Goal: Task Accomplishment & Management: Use online tool/utility

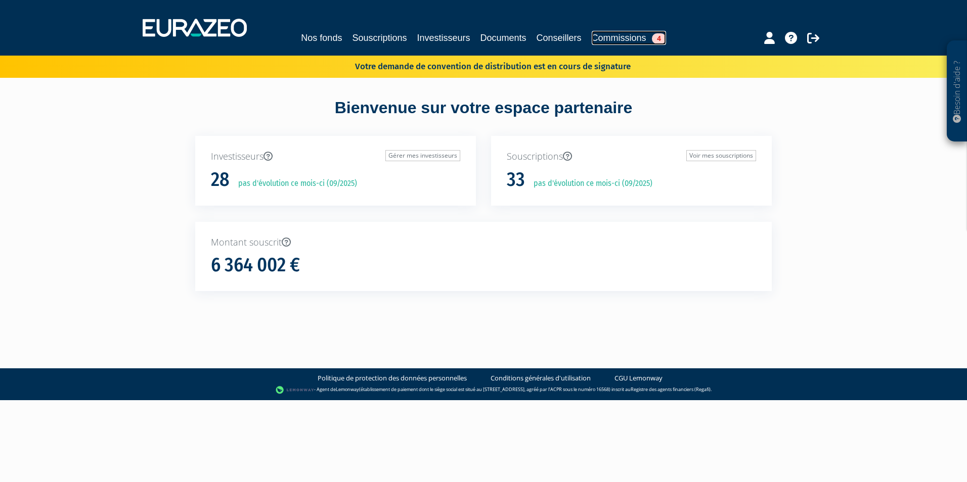
click at [629, 37] on link "Commissions 4" at bounding box center [629, 38] width 74 height 14
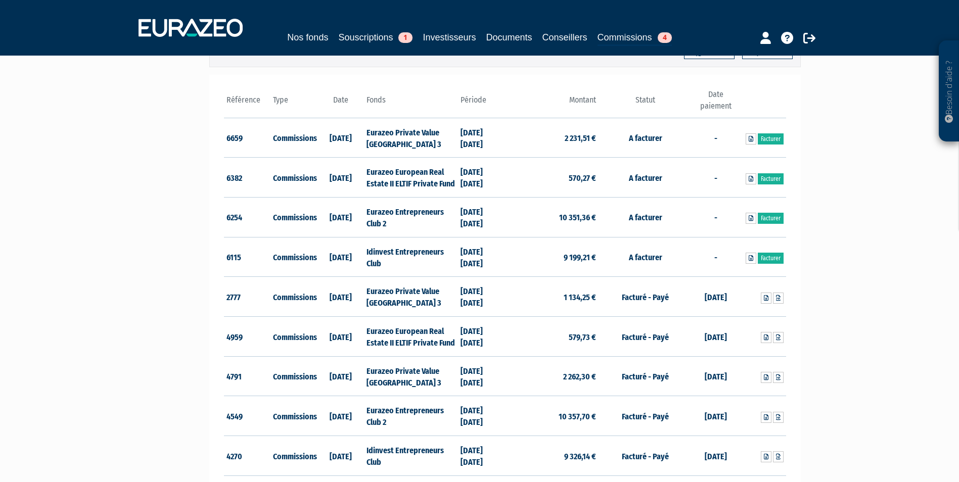
scroll to position [152, 0]
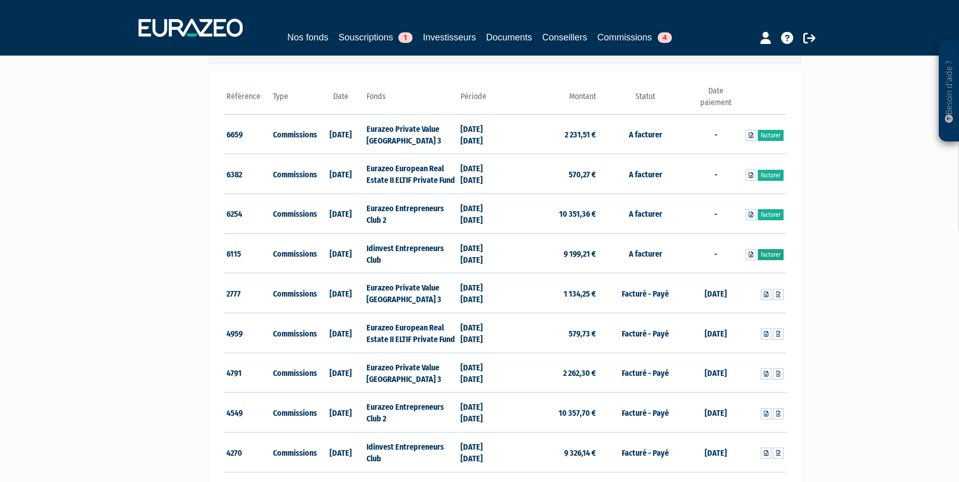
click at [770, 256] on link "Facturer" at bounding box center [771, 254] width 26 height 11
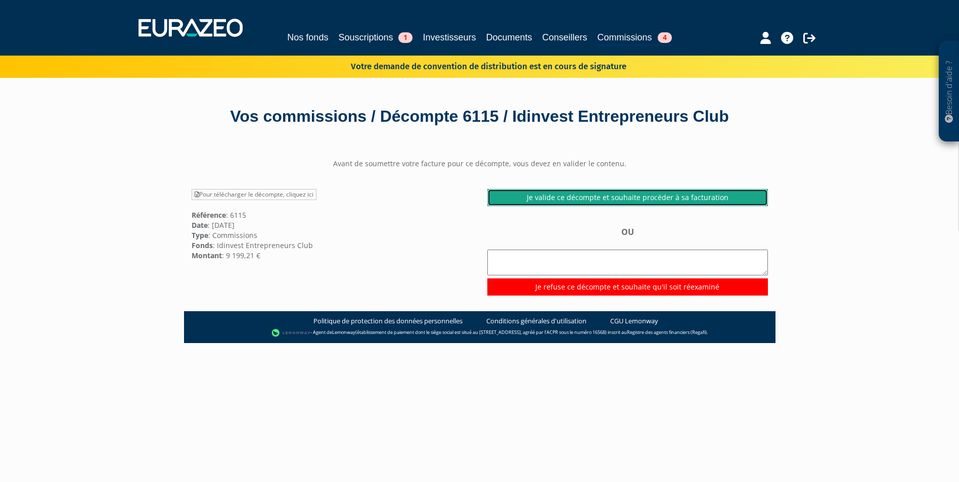
click at [626, 198] on link "Je valide ce décompte et souhaite procéder à sa facturation" at bounding box center [627, 197] width 281 height 17
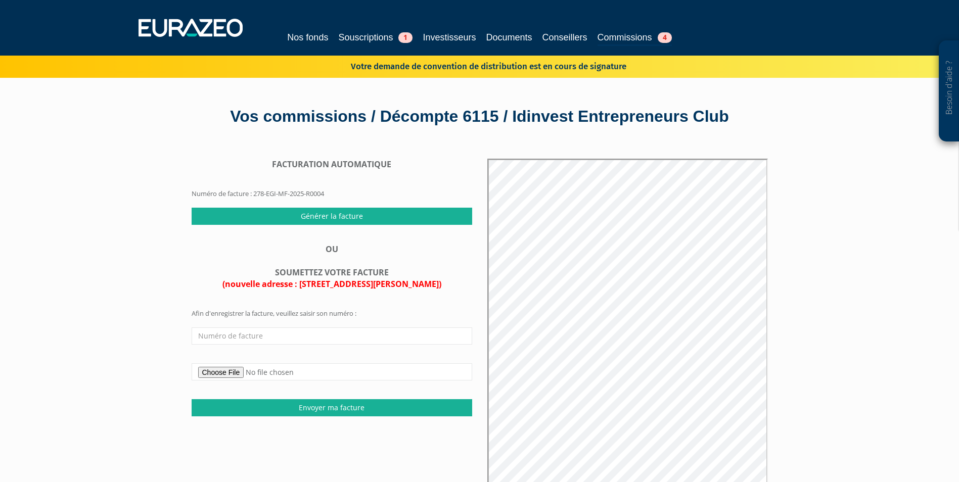
scroll to position [51, 0]
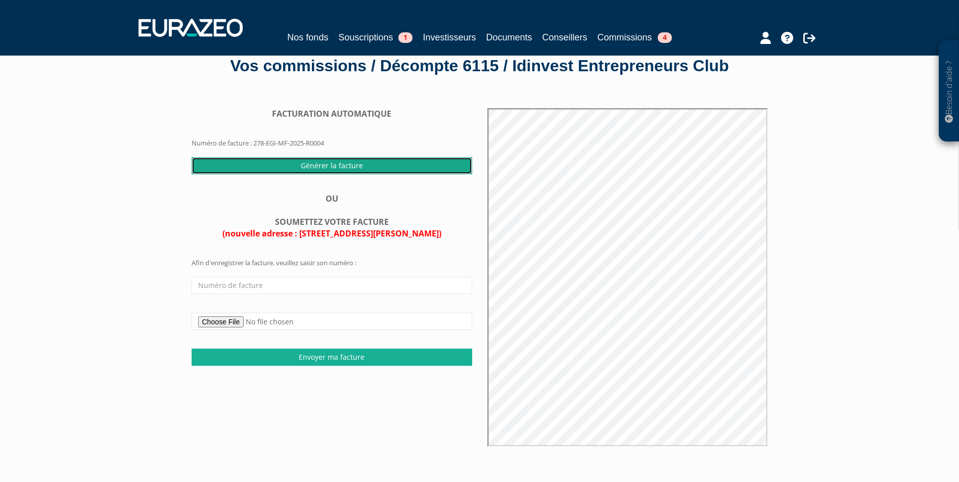
click at [346, 165] on input "Générer la facture" at bounding box center [332, 165] width 281 height 17
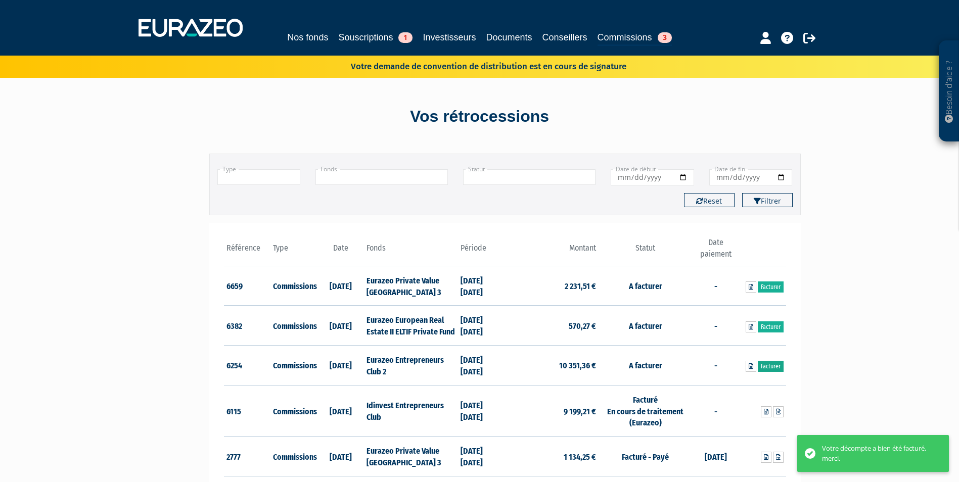
click at [774, 370] on link "Facturer" at bounding box center [771, 366] width 26 height 11
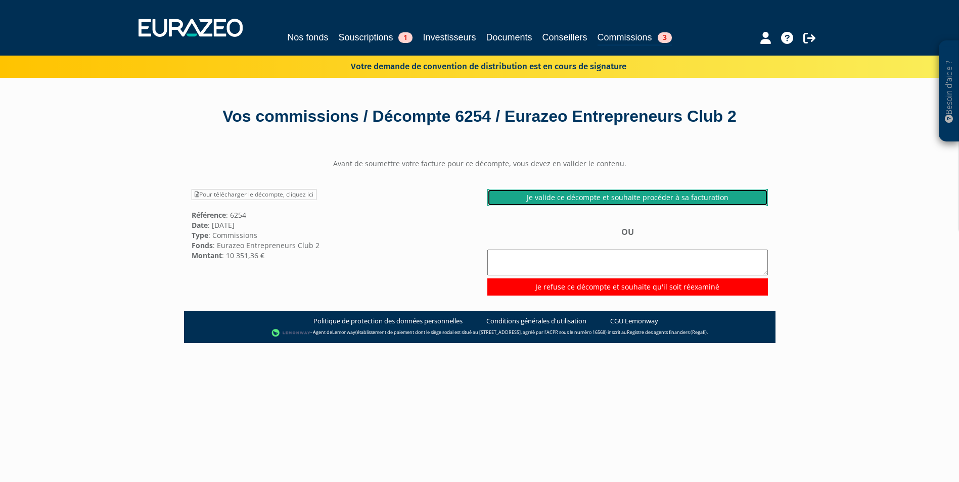
click at [552, 206] on link "Je valide ce décompte et souhaite procéder à sa facturation" at bounding box center [627, 197] width 281 height 17
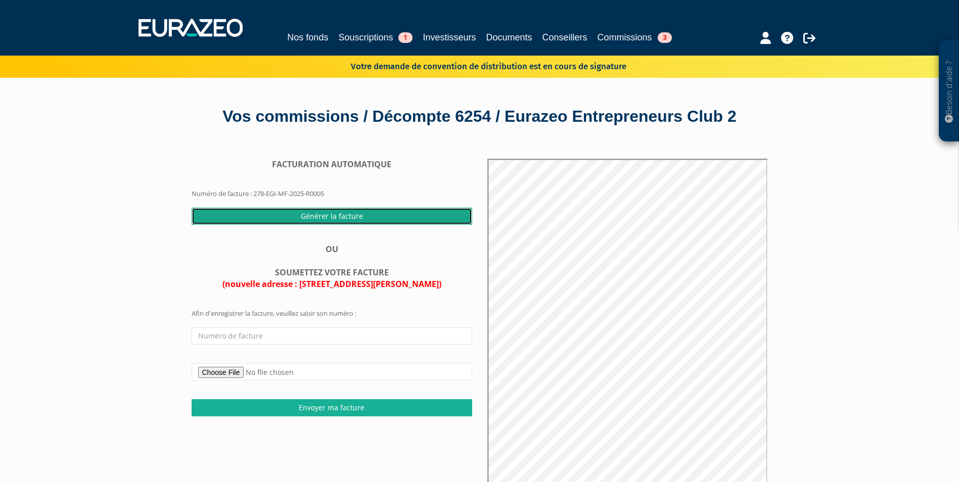
click at [320, 225] on input "Générer la facture" at bounding box center [332, 216] width 281 height 17
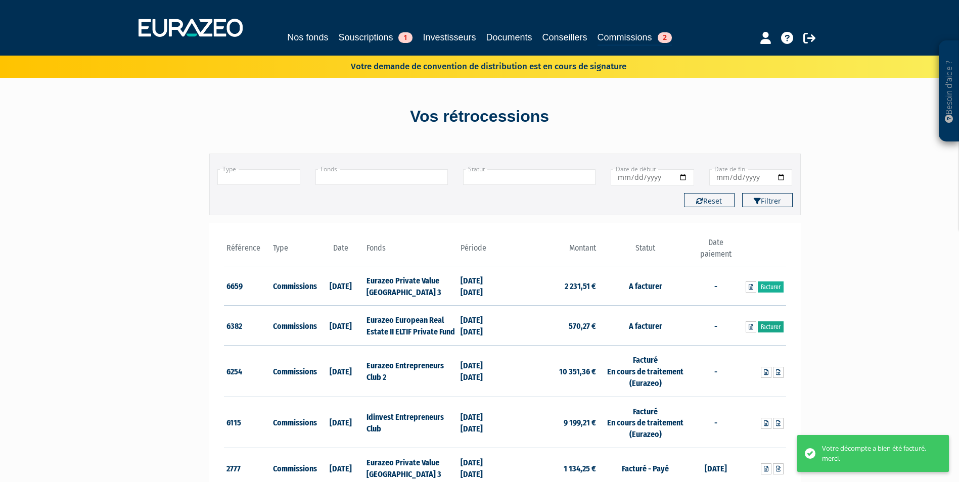
click at [772, 329] on link "Facturer" at bounding box center [771, 327] width 26 height 11
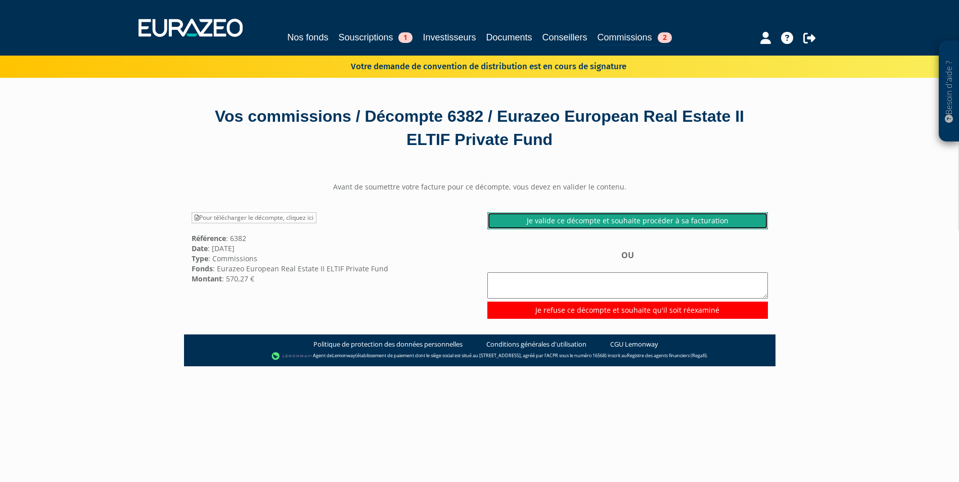
click at [605, 221] on link "Je valide ce décompte et souhaite procéder à sa facturation" at bounding box center [627, 220] width 281 height 17
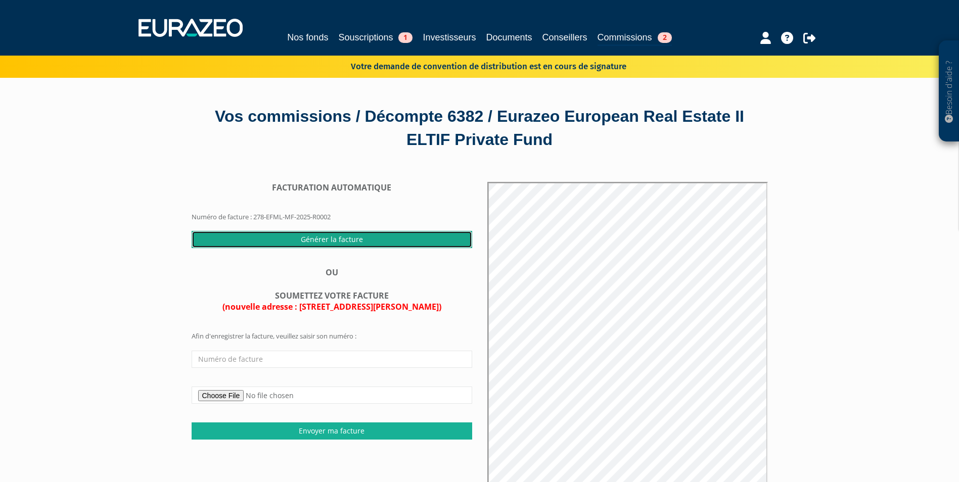
click at [333, 242] on input "Générer la facture" at bounding box center [332, 239] width 281 height 17
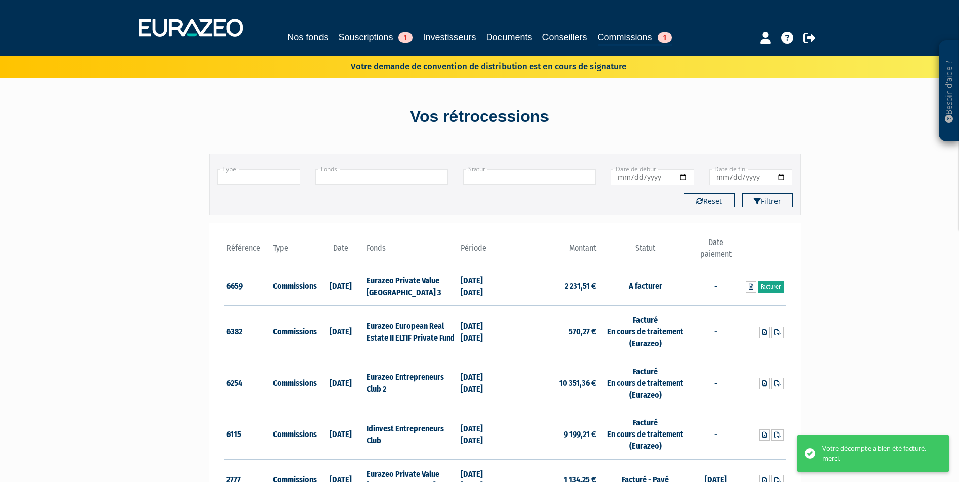
click at [774, 287] on link "Facturer" at bounding box center [771, 287] width 26 height 11
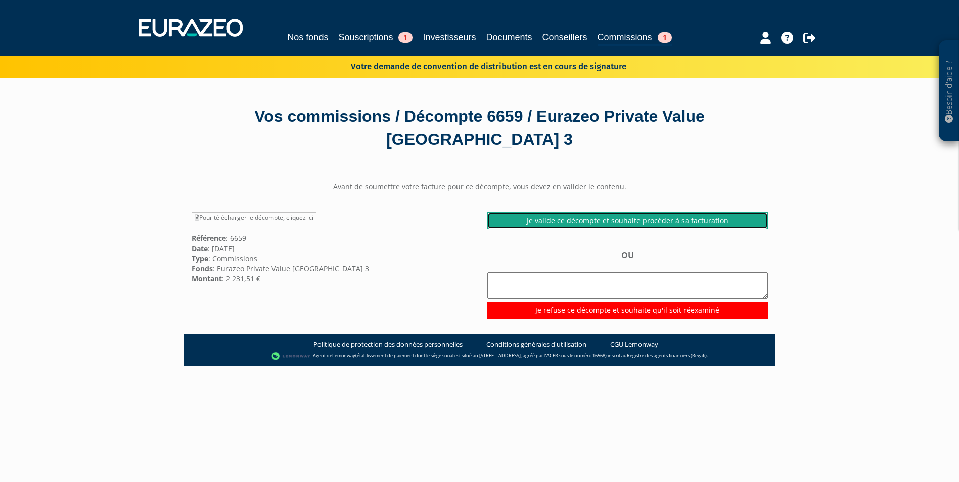
click at [572, 220] on link "Je valide ce décompte et souhaite procéder à sa facturation" at bounding box center [627, 220] width 281 height 17
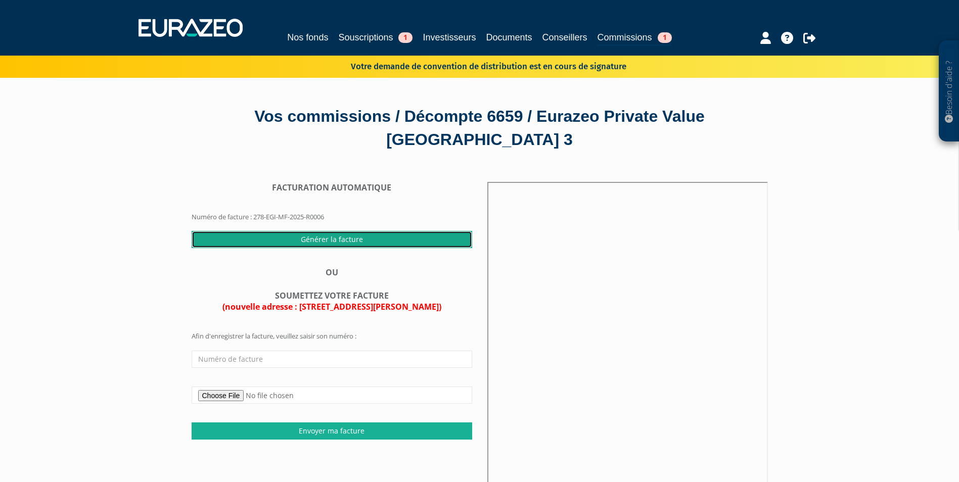
click at [273, 242] on input "Générer la facture" at bounding box center [332, 239] width 281 height 17
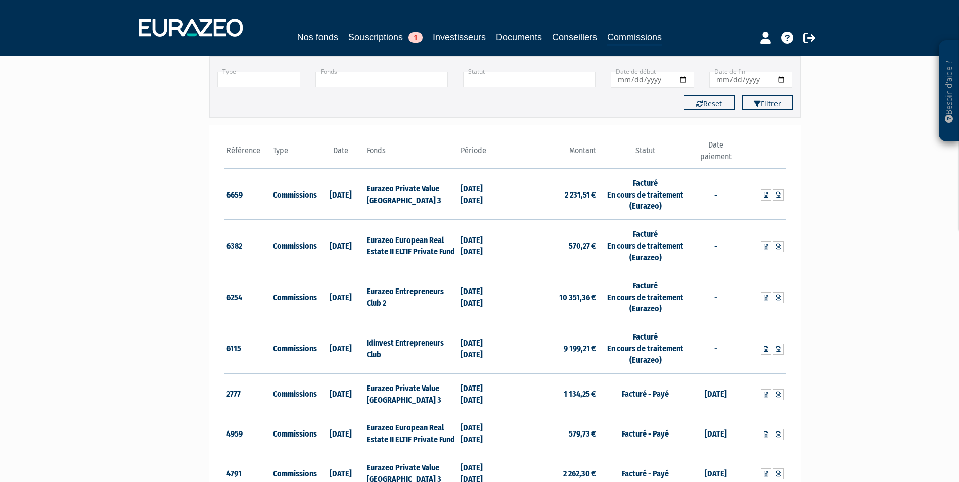
scroll to position [101, 0]
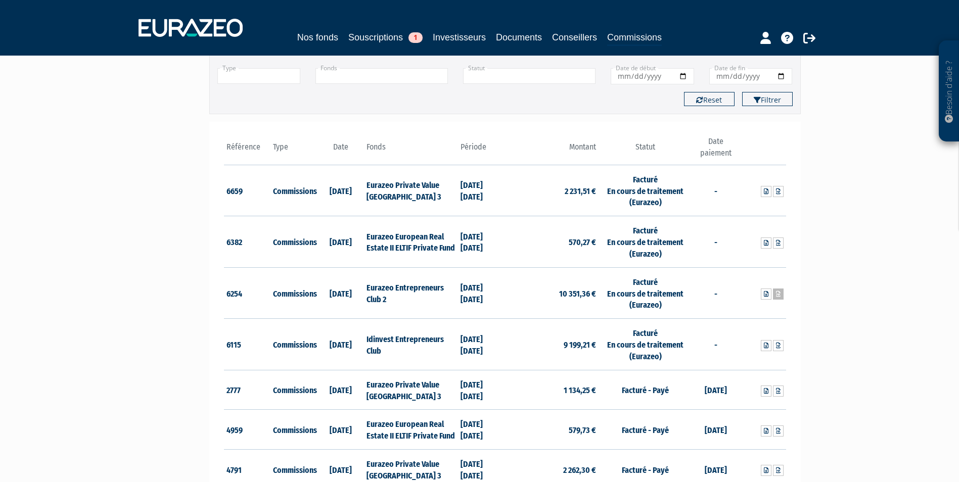
click at [779, 295] on icon at bounding box center [778, 294] width 5 height 6
click at [777, 349] on link at bounding box center [778, 345] width 11 height 11
click at [780, 241] on icon at bounding box center [778, 243] width 5 height 6
click at [776, 191] on icon at bounding box center [778, 192] width 5 height 6
click at [768, 346] on icon at bounding box center [766, 346] width 5 height 6
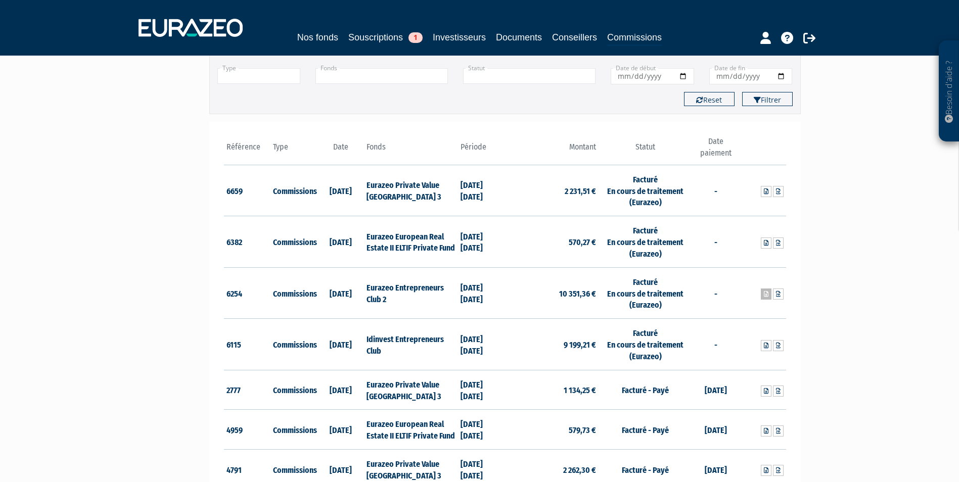
click at [767, 292] on icon at bounding box center [766, 294] width 5 height 6
click at [765, 242] on icon at bounding box center [766, 243] width 5 height 6
drag, startPoint x: 873, startPoint y: 331, endPoint x: 859, endPoint y: 325, distance: 15.2
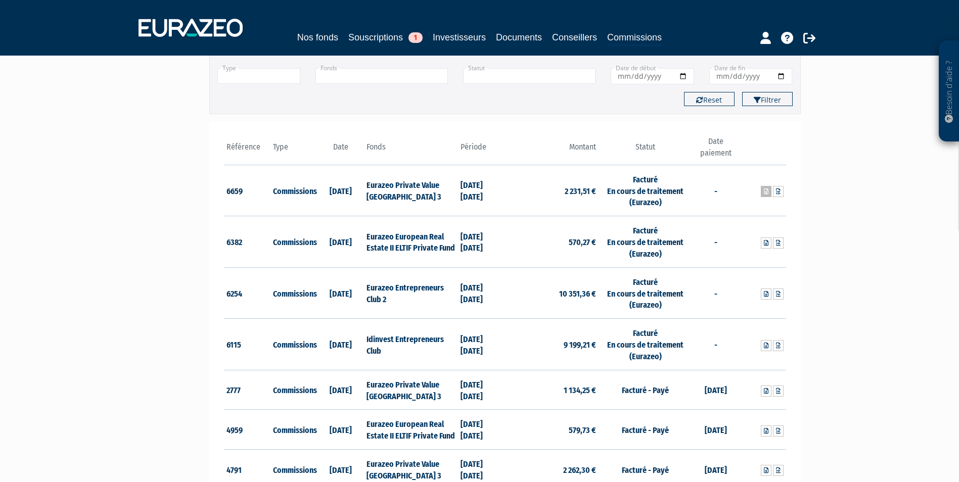
click at [764, 192] on icon at bounding box center [766, 192] width 5 height 6
